Goal: Browse casually

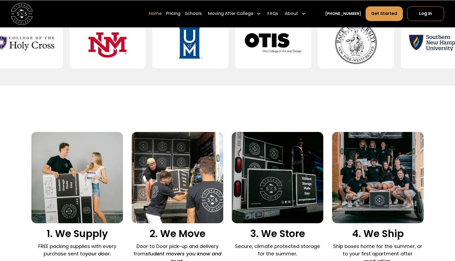
scroll to position [303, 0]
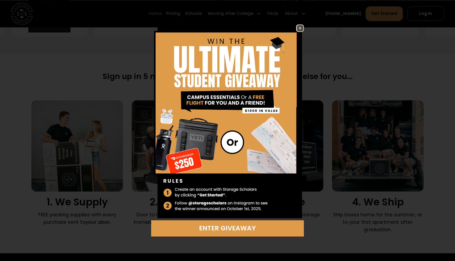
click at [300, 28] on img at bounding box center [300, 28] width 6 height 6
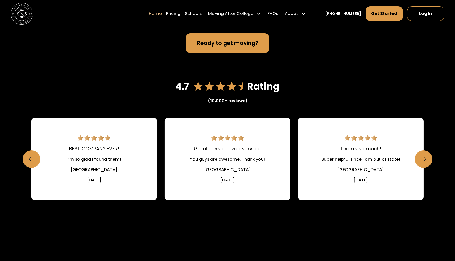
scroll to position [734, 0]
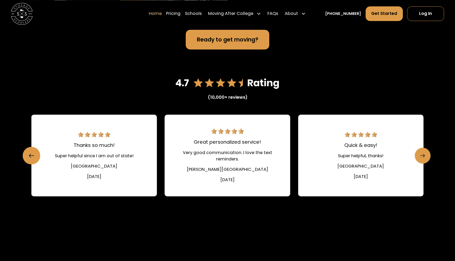
click at [427, 153] on link "Next slide" at bounding box center [423, 156] width 16 height 16
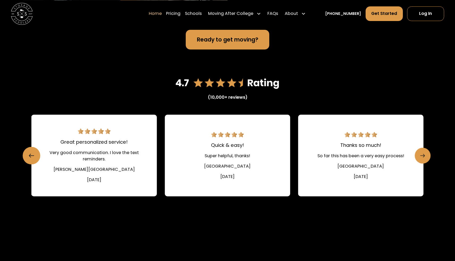
click at [427, 153] on link "Next slide" at bounding box center [423, 156] width 16 height 16
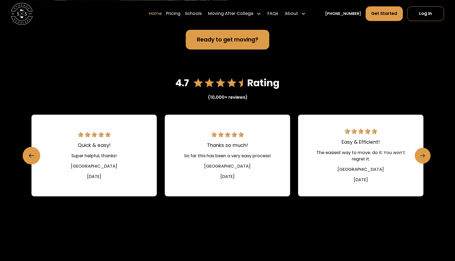
click at [427, 153] on link "Next slide" at bounding box center [423, 156] width 16 height 16
click at [424, 157] on icon "Next slide" at bounding box center [422, 155] width 5 height 9
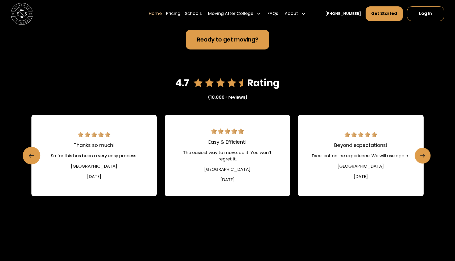
click at [424, 157] on icon "Next slide" at bounding box center [422, 155] width 5 height 9
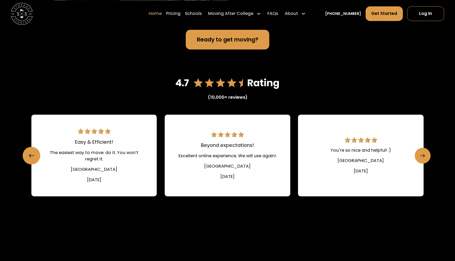
click at [422, 157] on icon "Next slide" at bounding box center [422, 155] width 5 height 9
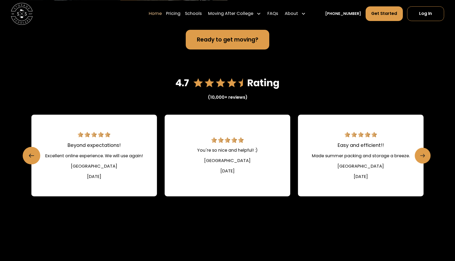
click at [426, 153] on link "Next slide" at bounding box center [423, 156] width 16 height 16
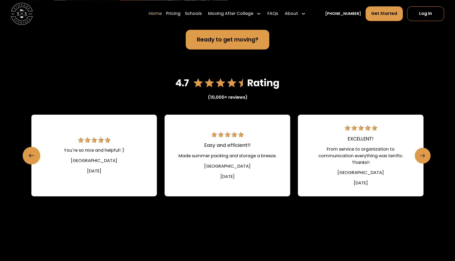
click at [427, 153] on link "Next slide" at bounding box center [423, 156] width 16 height 16
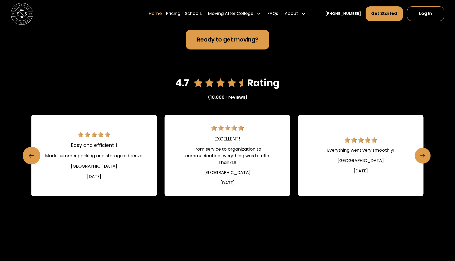
click at [427, 153] on link "Next slide" at bounding box center [423, 156] width 16 height 16
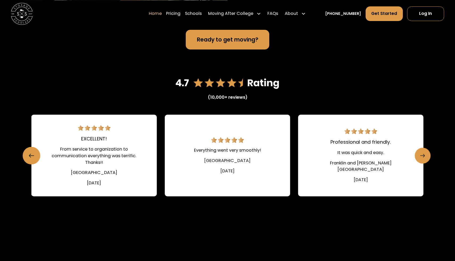
click at [427, 153] on link "Next slide" at bounding box center [423, 156] width 16 height 16
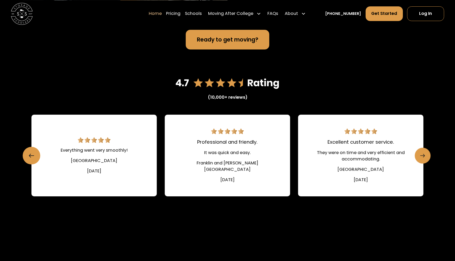
click at [427, 153] on link "Next slide" at bounding box center [423, 156] width 16 height 16
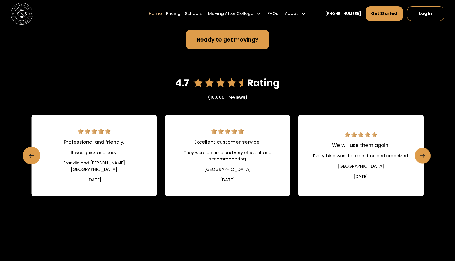
click at [427, 153] on link "Next slide" at bounding box center [423, 156] width 16 height 16
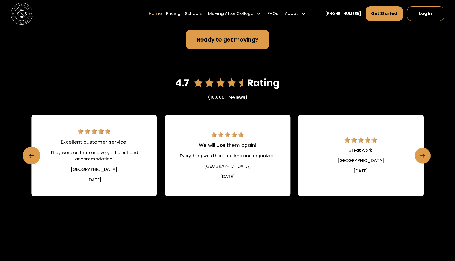
click at [427, 153] on link "Next slide" at bounding box center [423, 156] width 16 height 16
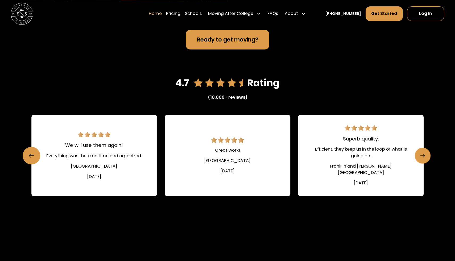
click at [427, 153] on link "Next slide" at bounding box center [423, 156] width 16 height 16
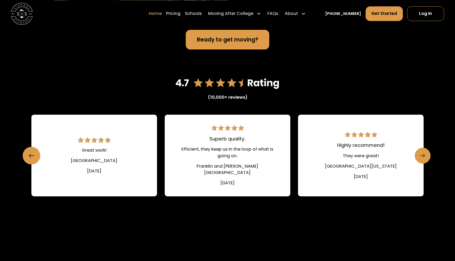
click at [427, 153] on link "Next slide" at bounding box center [423, 156] width 16 height 16
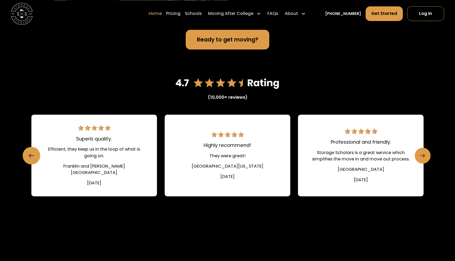
click at [427, 153] on link "Next slide" at bounding box center [423, 156] width 16 height 16
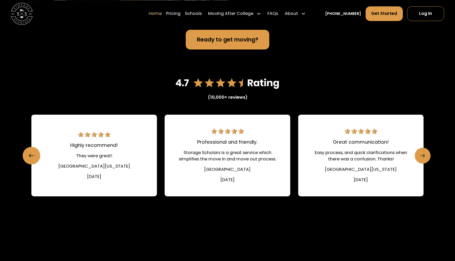
click at [427, 153] on link "Next slide" at bounding box center [423, 156] width 16 height 16
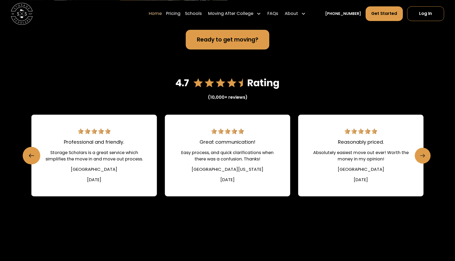
click at [427, 153] on link "Next slide" at bounding box center [423, 156] width 16 height 16
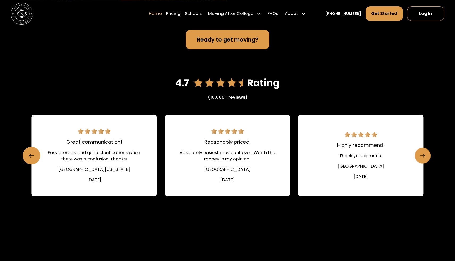
click at [427, 153] on link "Next slide" at bounding box center [423, 156] width 16 height 16
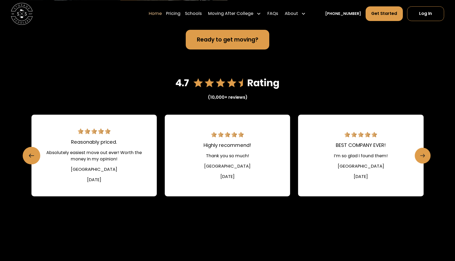
click at [429, 152] on link "Next slide" at bounding box center [423, 156] width 16 height 16
